Goal: Navigation & Orientation: Find specific page/section

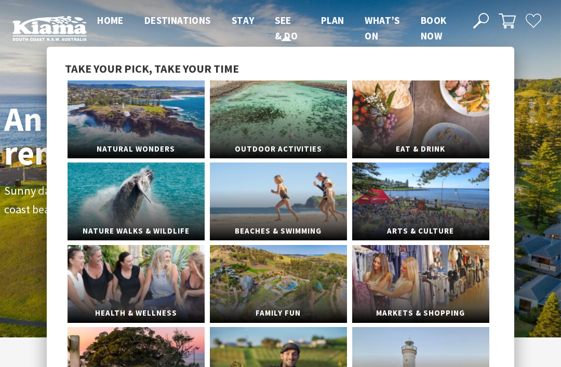
click at [281, 25] on span "See & Do" at bounding box center [286, 28] width 23 height 28
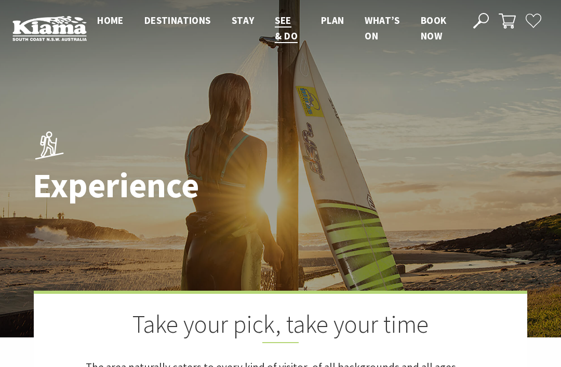
click at [110, 18] on span "Home" at bounding box center [110, 20] width 26 height 12
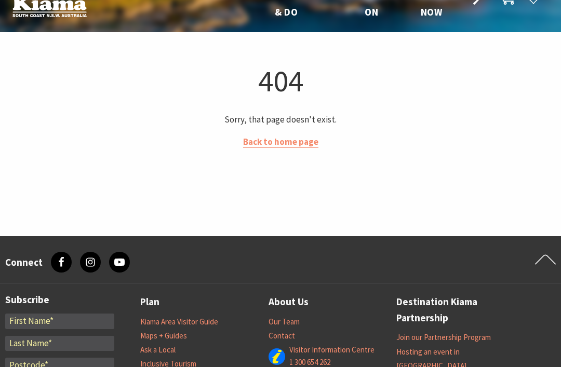
scroll to position [24, 0]
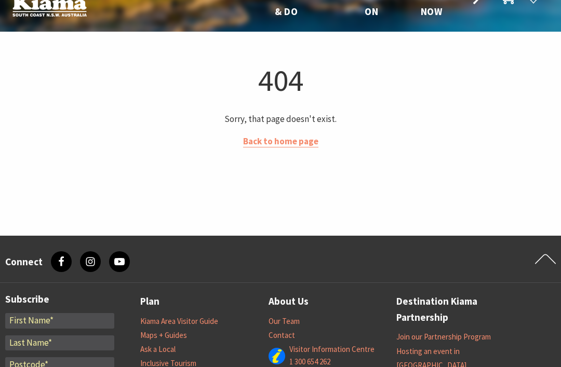
click at [297, 142] on link "Back to home page" at bounding box center [280, 142] width 75 height 12
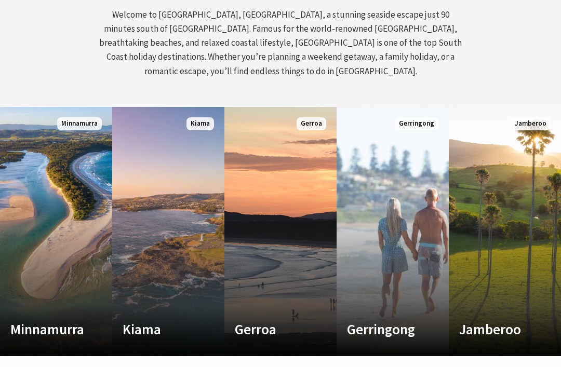
scroll to position [481, 0]
click at [173, 321] on h4 "Kiama" at bounding box center [160, 329] width 75 height 17
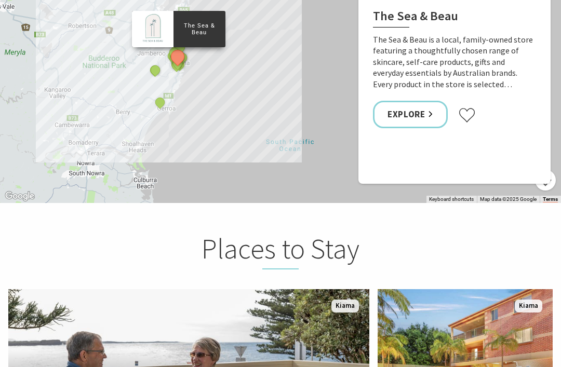
scroll to position [2078, 0]
